Goal: Book appointment/travel/reservation

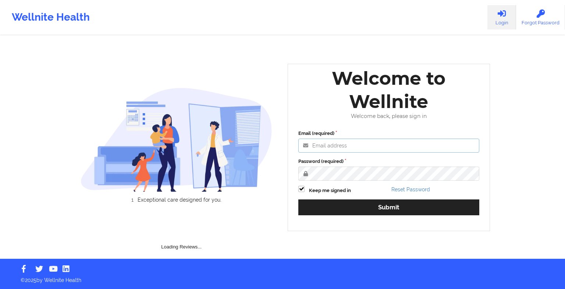
type input "[EMAIL_ADDRESS][DOMAIN_NAME]"
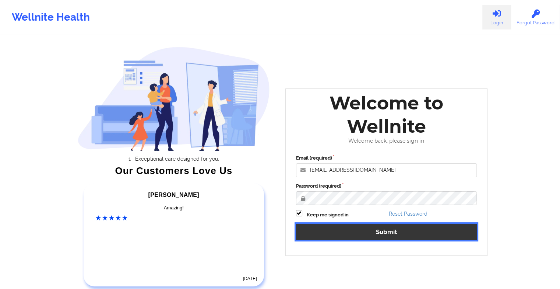
click at [336, 234] on button "Submit" at bounding box center [386, 231] width 181 height 16
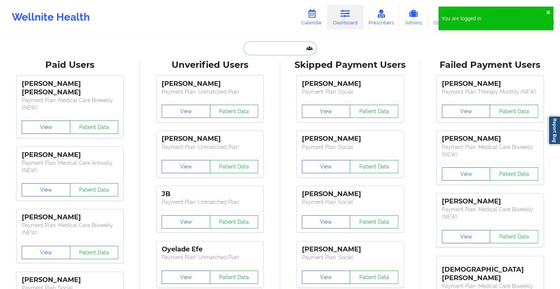
click at [260, 50] on input "text" at bounding box center [279, 48] width 73 height 14
paste input "[PERSON_NAME]"
type input "[PERSON_NAME]"
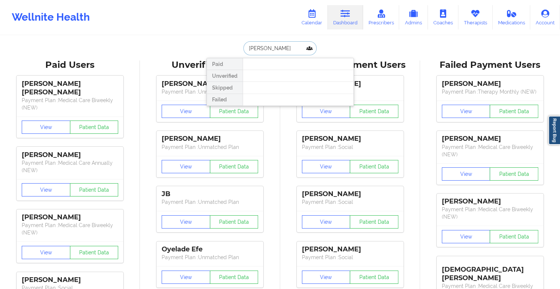
click at [286, 50] on input "[PERSON_NAME]" at bounding box center [279, 48] width 73 height 14
drag, startPoint x: 286, startPoint y: 50, endPoint x: 236, endPoint y: 50, distance: 50.1
click at [236, 50] on div "[PERSON_NAME] Paid Unverified Skipped Failed" at bounding box center [280, 48] width 147 height 14
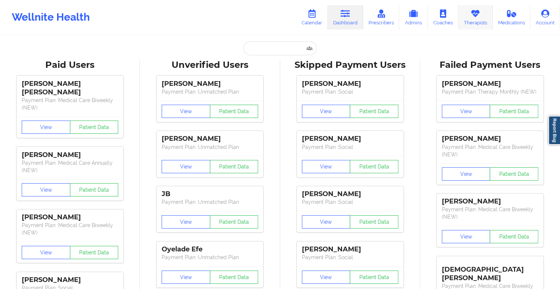
click at [461, 18] on link "Therapists" at bounding box center [475, 17] width 34 height 24
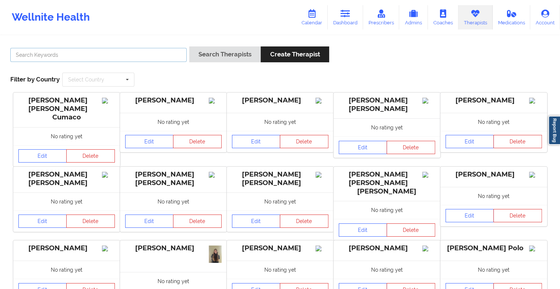
click at [142, 55] on input "text" at bounding box center [98, 55] width 176 height 14
paste input "[PERSON_NAME]"
type input "[PERSON_NAME]"
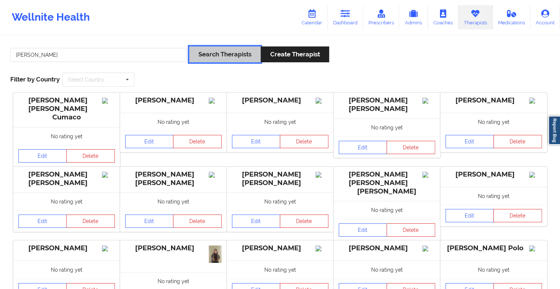
click at [209, 61] on button "Search Therapists" at bounding box center [224, 54] width 71 height 16
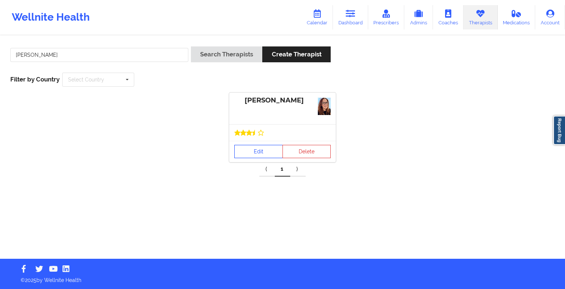
click at [265, 154] on link "Edit" at bounding box center [258, 151] width 49 height 13
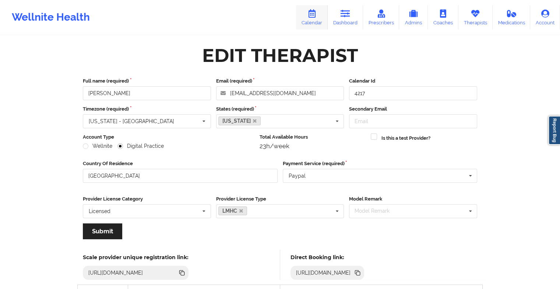
click at [315, 22] on link "Calendar" at bounding box center [312, 17] width 32 height 24
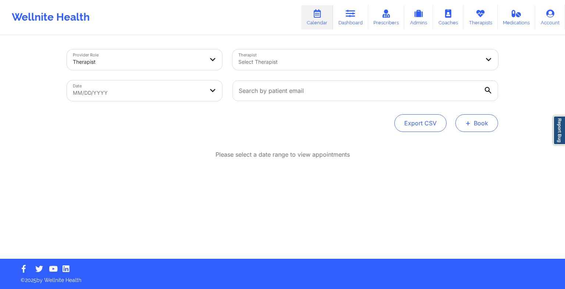
click at [480, 123] on button "+ Book" at bounding box center [477, 123] width 43 height 18
click at [473, 144] on button "Therapy Session" at bounding box center [465, 146] width 56 height 12
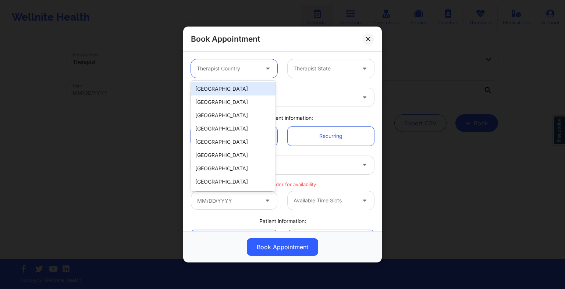
click at [236, 71] on div at bounding box center [228, 68] width 62 height 9
click at [232, 89] on div "[GEOGRAPHIC_DATA]" at bounding box center [233, 88] width 85 height 13
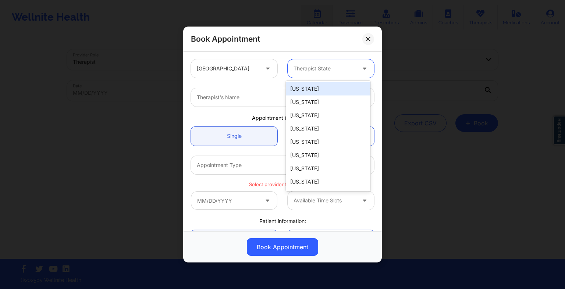
click at [299, 69] on div at bounding box center [325, 68] width 62 height 9
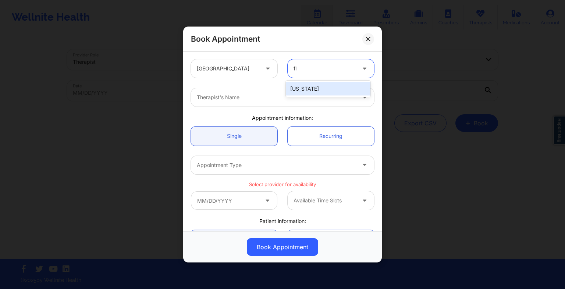
type input "flo"
click at [303, 84] on div "[US_STATE]" at bounding box center [328, 88] width 85 height 13
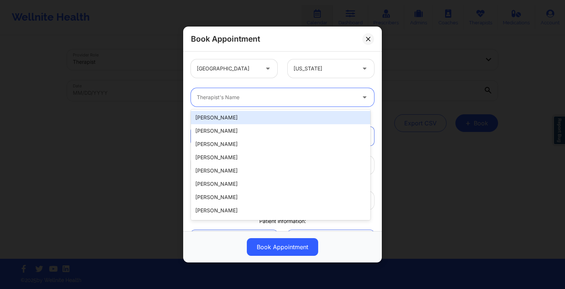
click at [226, 96] on div at bounding box center [276, 97] width 159 height 9
paste input "[PERSON_NAME]"
type input "[PERSON_NAME]"
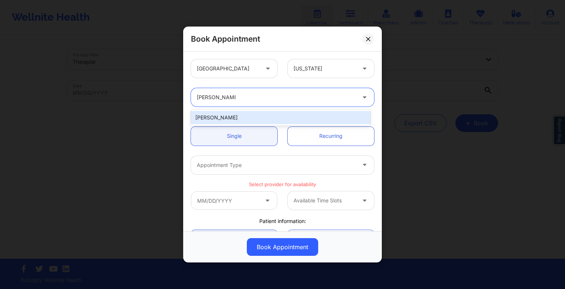
click at [262, 122] on div "[PERSON_NAME]" at bounding box center [281, 117] width 180 height 13
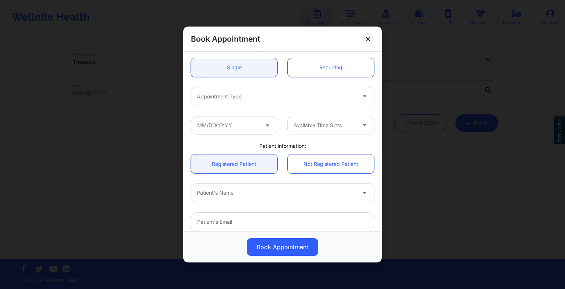
scroll to position [69, 0]
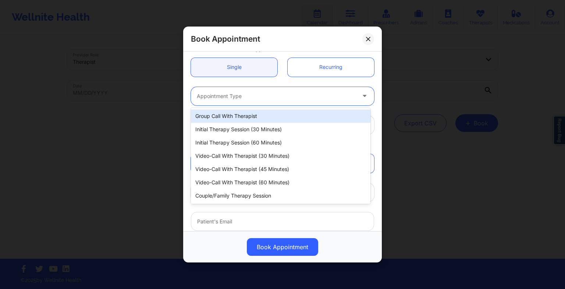
click at [262, 89] on div "Appointment Type" at bounding box center [274, 96] width 166 height 18
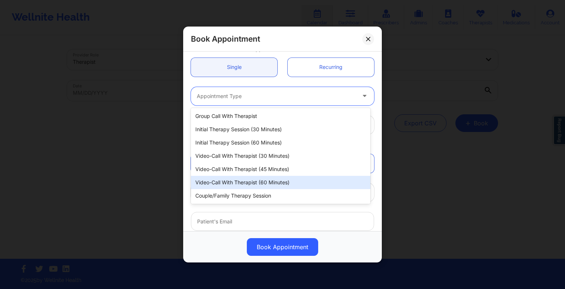
click at [252, 181] on div "Video-Call with Therapist (60 minutes)" at bounding box center [281, 182] width 180 height 13
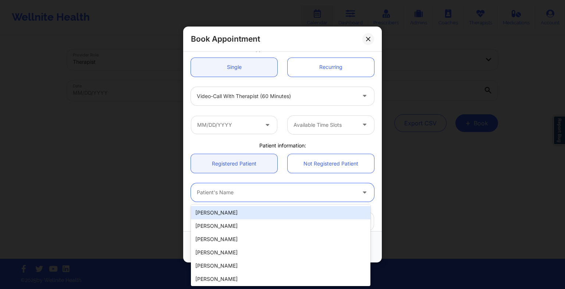
click at [229, 190] on div at bounding box center [276, 192] width 159 height 9
paste input "[PERSON_NAME]"
type input "[PERSON_NAME]"
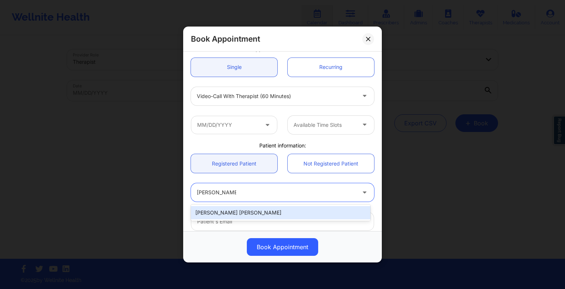
click at [242, 211] on div "[PERSON_NAME] [PERSON_NAME]" at bounding box center [281, 212] width 180 height 13
type input "[EMAIL_ADDRESS][DOMAIN_NAME]"
type input "[PHONE_NUMBER]"
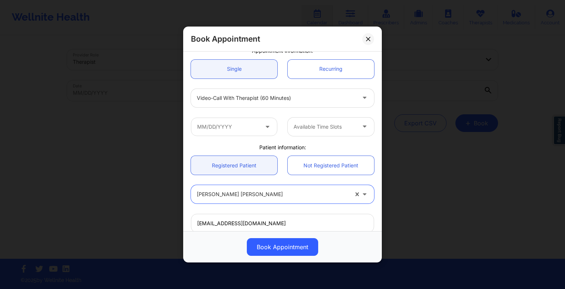
scroll to position [44, 0]
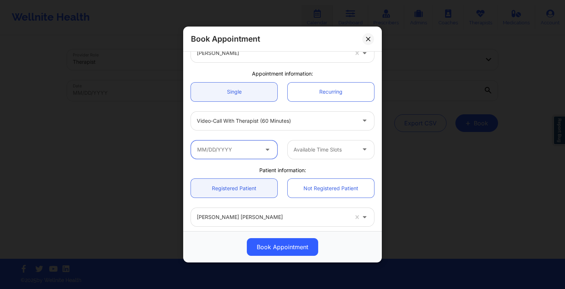
click at [255, 152] on input "text" at bounding box center [234, 149] width 87 height 18
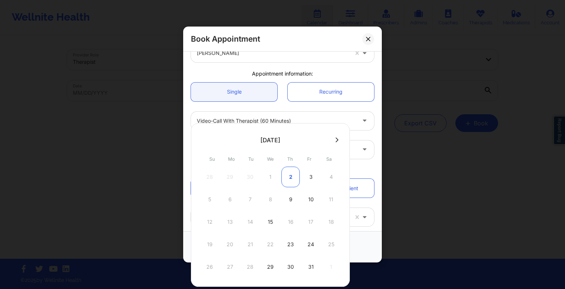
click at [294, 179] on div "2" at bounding box center [291, 176] width 18 height 21
type input "[DATE]"
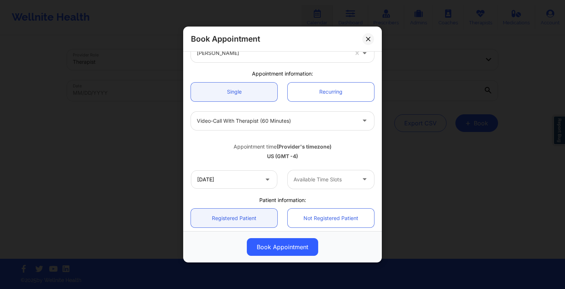
drag, startPoint x: 328, startPoint y: 190, endPoint x: 315, endPoint y: 174, distance: 20.4
click at [315, 174] on div "[DATE] Available Time Slots" at bounding box center [283, 179] width 194 height 29
click at [315, 175] on div at bounding box center [325, 179] width 62 height 9
click at [313, 194] on div "6:00 PM" at bounding box center [328, 199] width 85 height 13
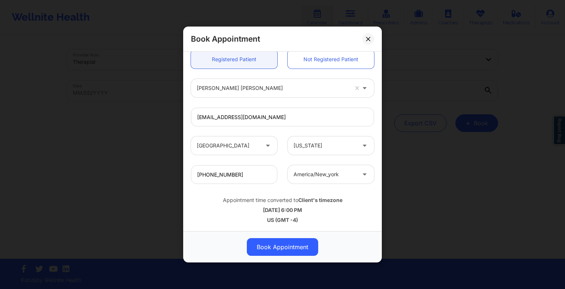
scroll to position [0, 0]
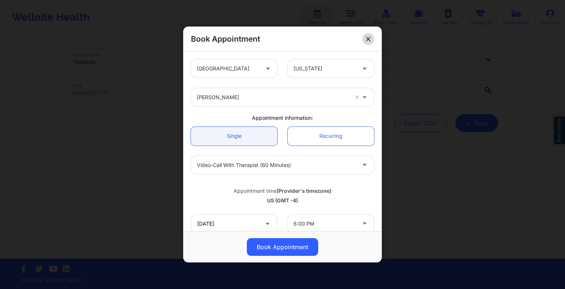
drag, startPoint x: 373, startPoint y: 32, endPoint x: 368, endPoint y: 38, distance: 7.4
click at [368, 38] on div "Book Appointment" at bounding box center [282, 39] width 199 height 25
click at [368, 38] on icon at bounding box center [368, 39] width 4 height 4
